Goal: Navigation & Orientation: Find specific page/section

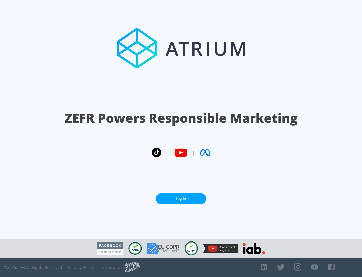
click at [181, 198] on link "Log In" at bounding box center [181, 198] width 50 height 11
